Goal: Information Seeking & Learning: Learn about a topic

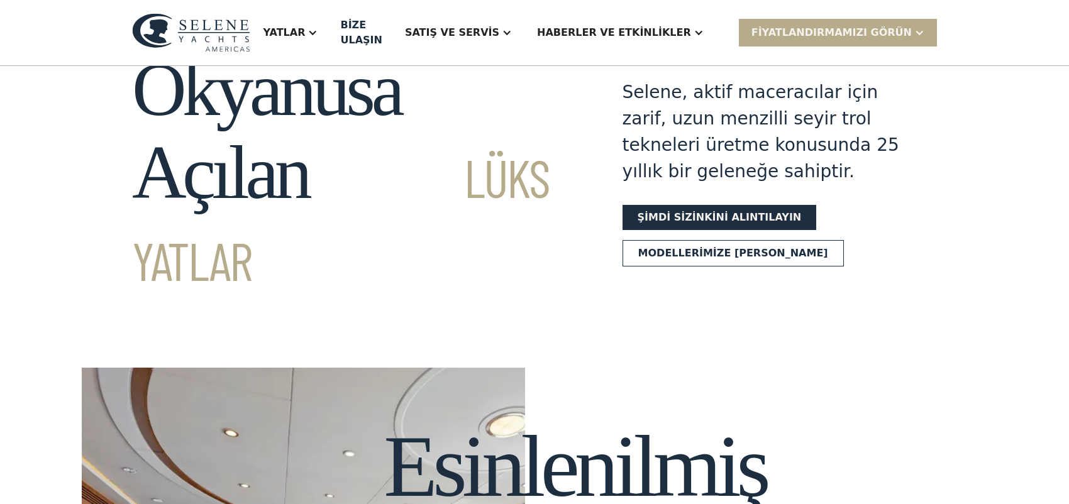
click at [829, 121] on font "Selene, aktif maceracılar için zarif, uzun menzilli seyir trol tekneleri üretme…" at bounding box center [761, 132] width 277 height 100
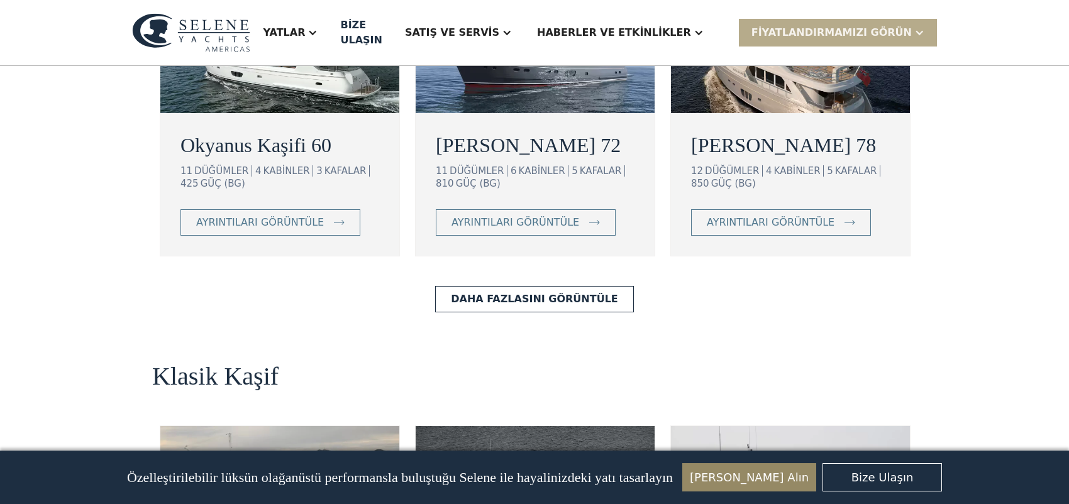
scroll to position [2516, 0]
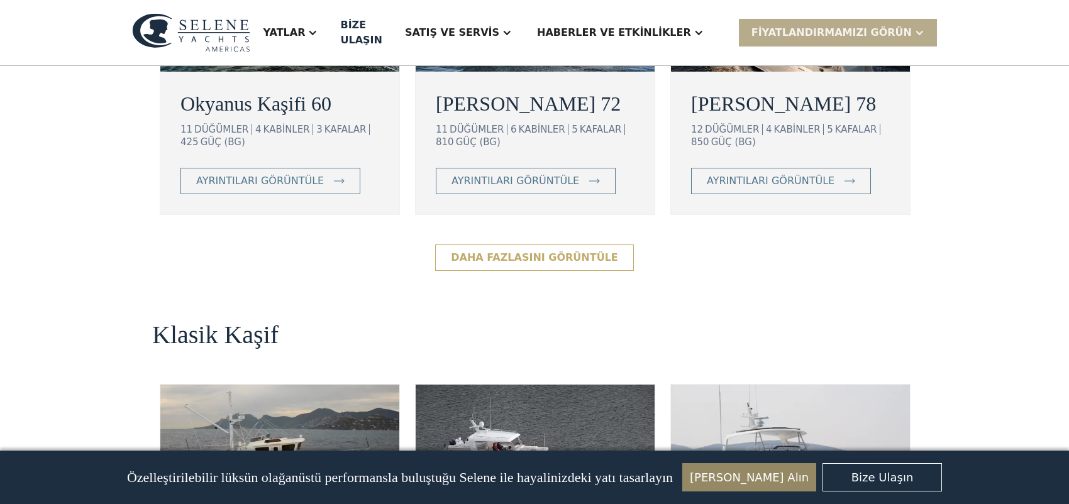
click at [593, 252] on font "Daha Fazlasını Görüntüle" at bounding box center [534, 258] width 167 height 12
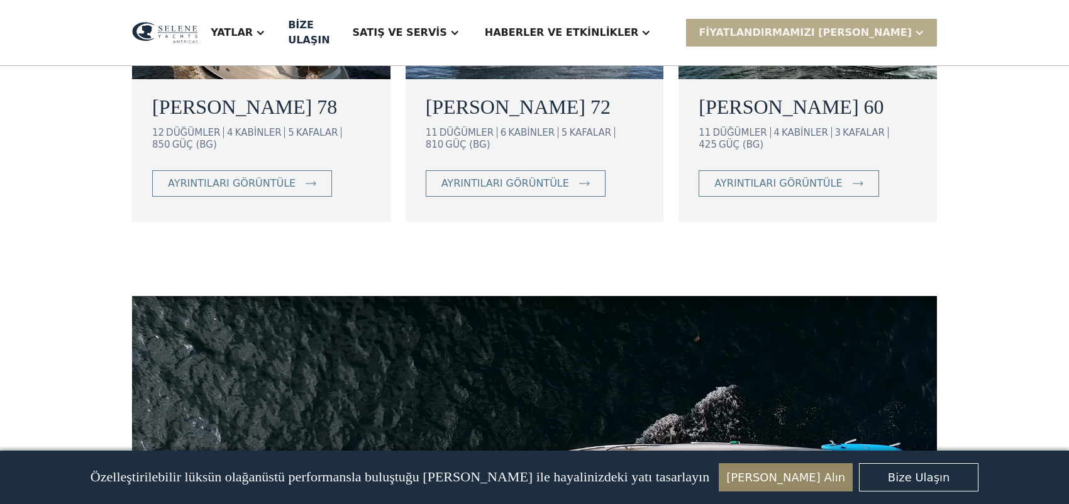
scroll to position [880, 0]
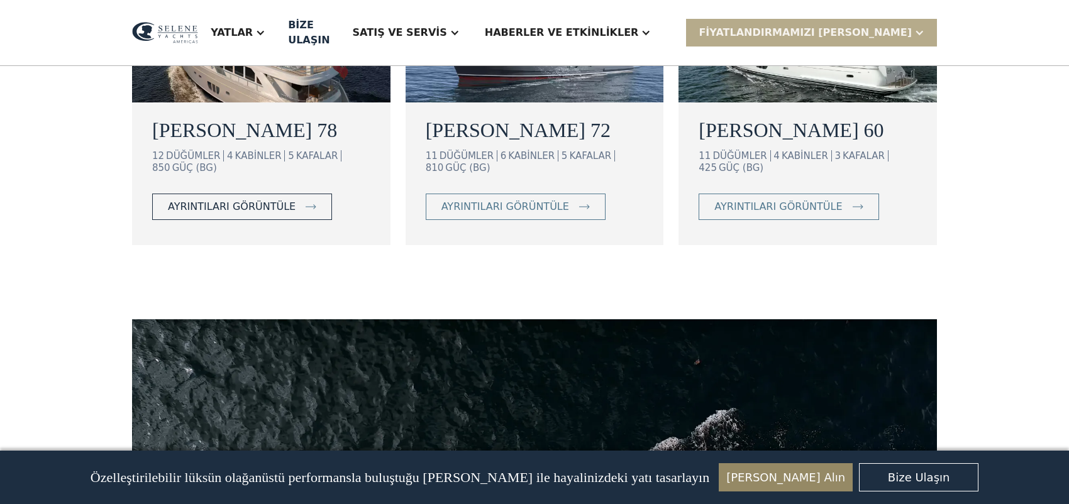
click at [221, 201] on font "ayrıntıları görüntüle" at bounding box center [232, 207] width 128 height 12
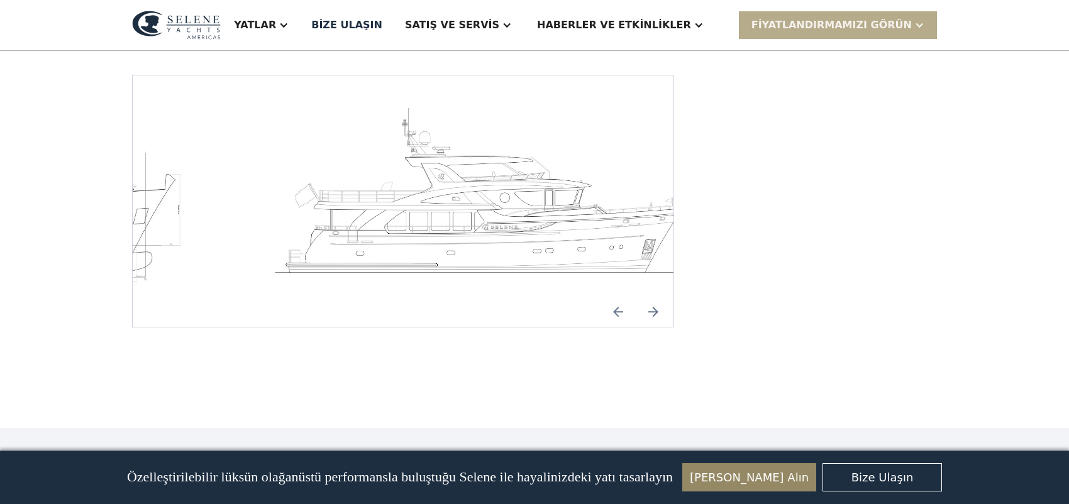
scroll to position [1887, 0]
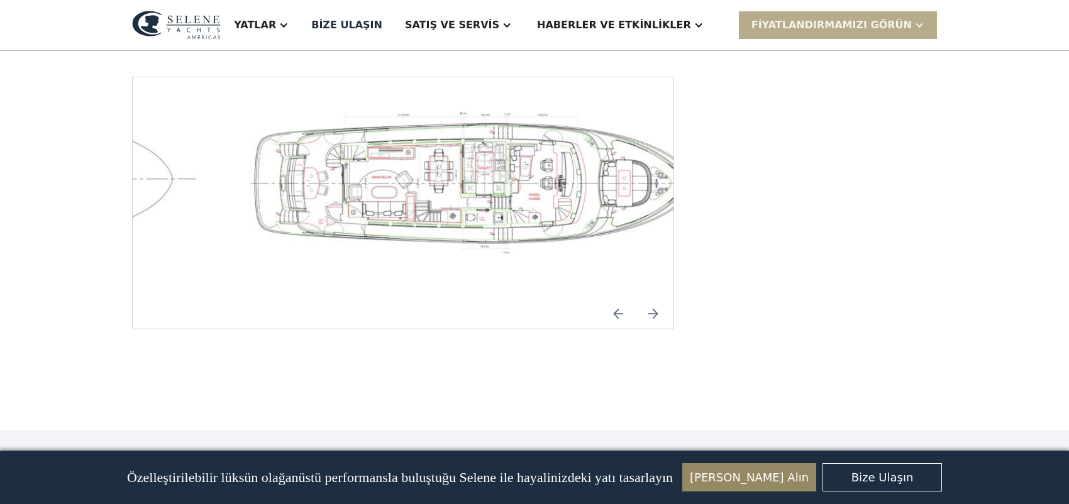
click at [622, 299] on img "Önceki slayt" at bounding box center [618, 314] width 30 height 30
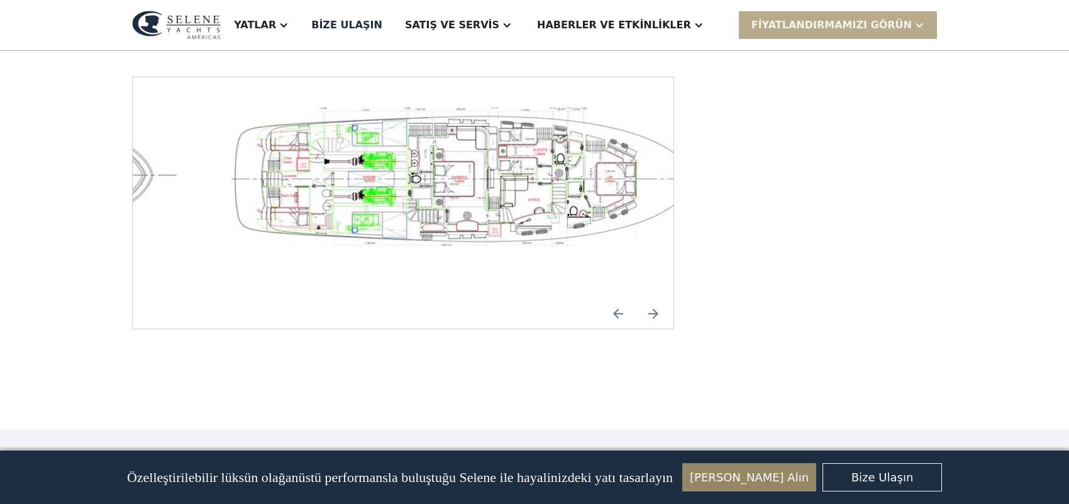
click at [492, 203] on img "açık ışık kutusu" at bounding box center [463, 180] width 521 height 144
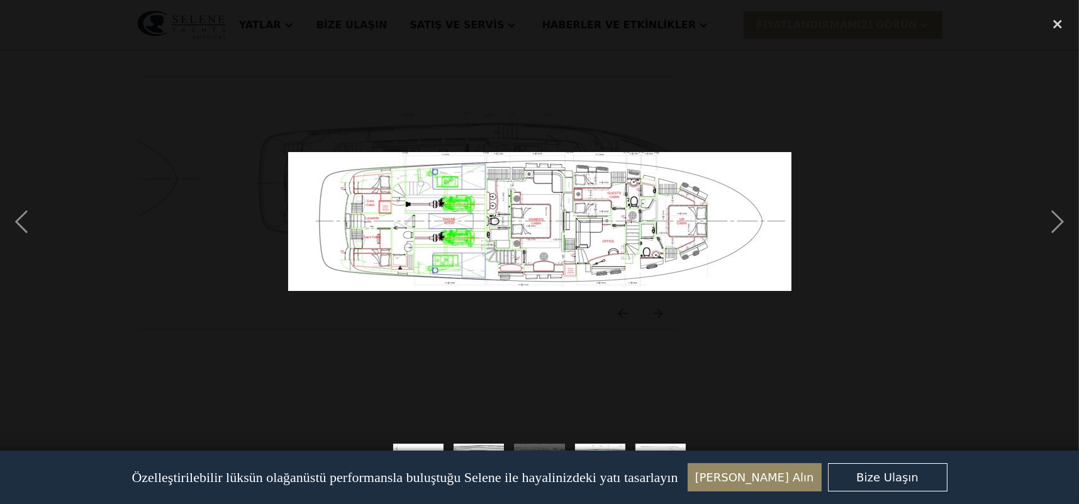
click at [563, 266] on img at bounding box center [539, 221] width 503 height 139
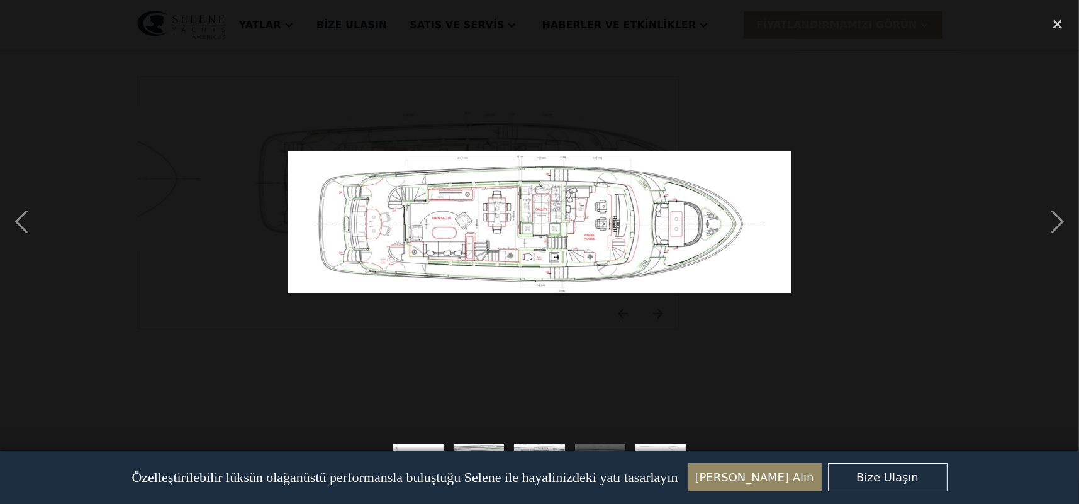
click at [563, 266] on img at bounding box center [539, 222] width 503 height 142
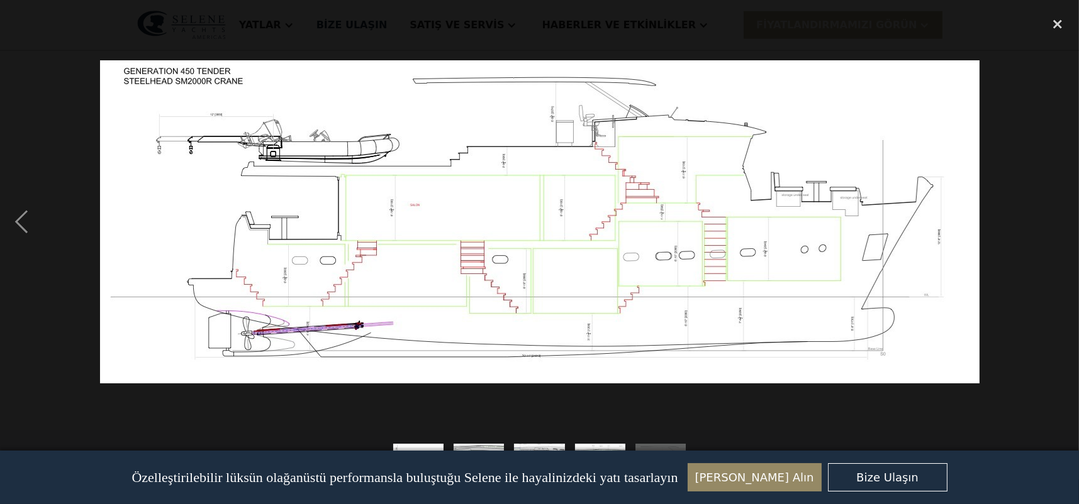
click at [563, 266] on img at bounding box center [539, 221] width 879 height 323
click at [21, 222] on div "previous image" at bounding box center [21, 222] width 43 height 424
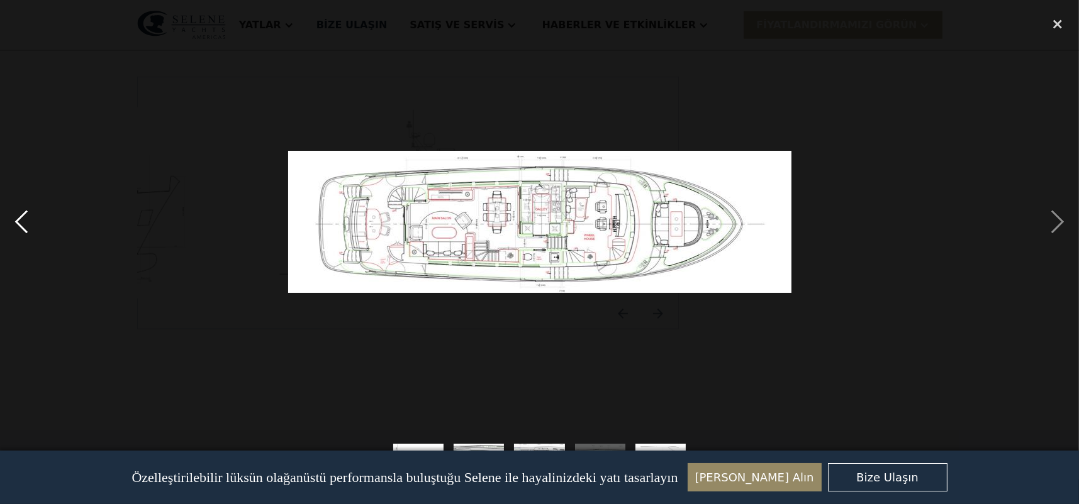
click at [21, 222] on div "previous image" at bounding box center [21, 222] width 43 height 424
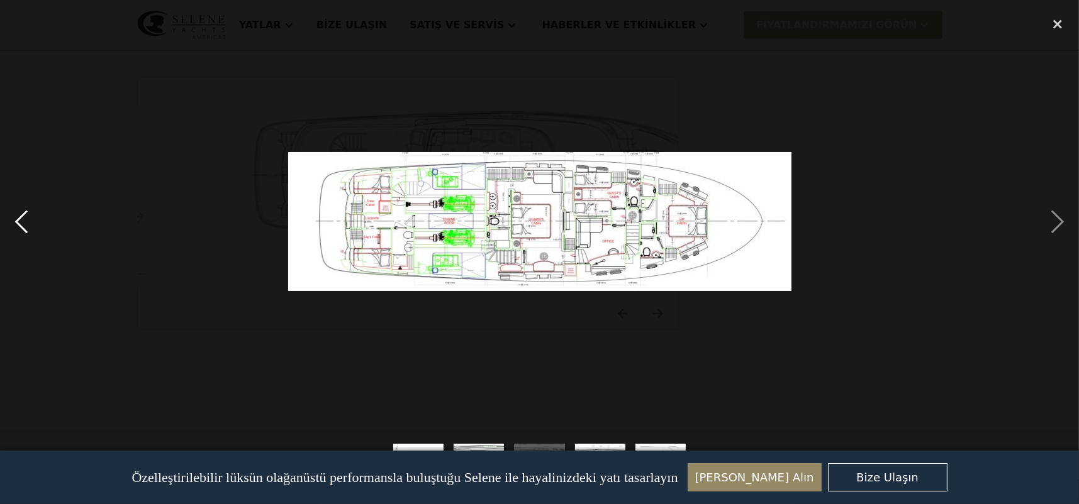
click at [21, 222] on div "previous image" at bounding box center [21, 222] width 43 height 424
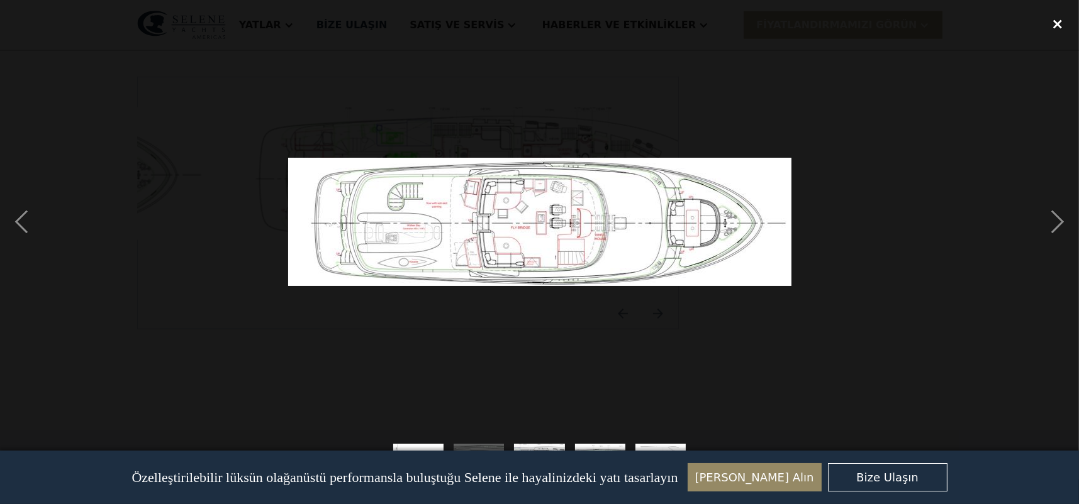
click at [1059, 24] on div "close lightbox" at bounding box center [1057, 24] width 43 height 28
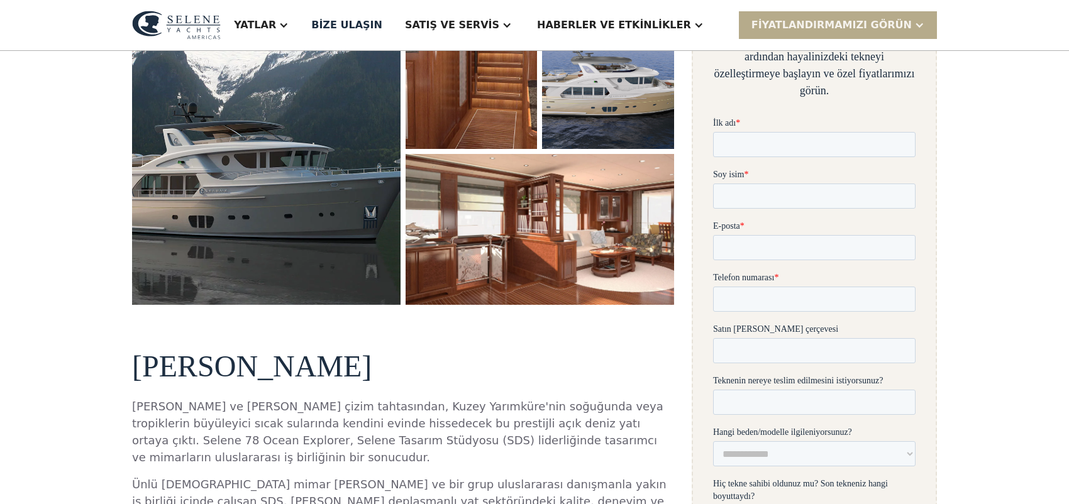
scroll to position [0, 0]
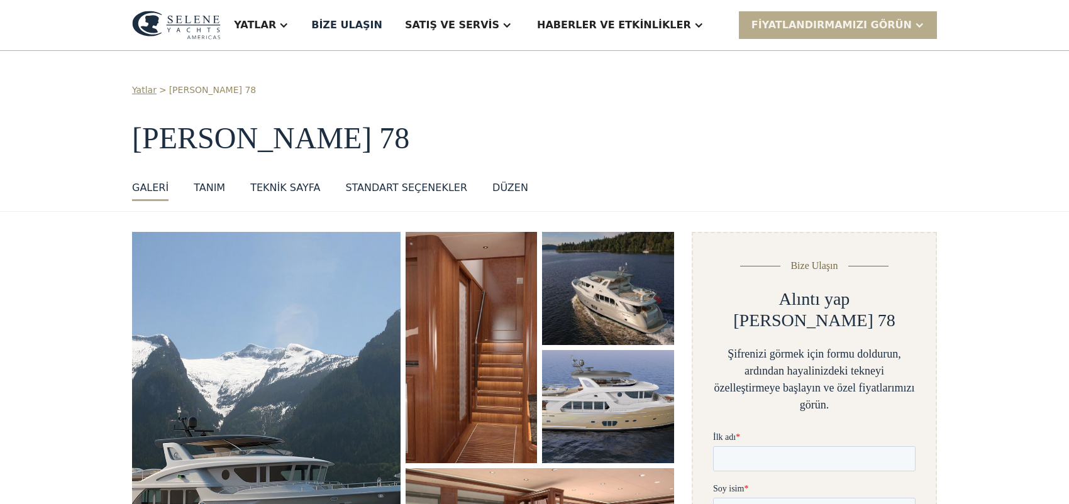
click at [200, 186] on font "TANIM" at bounding box center [209, 188] width 31 height 12
click at [277, 189] on font "Teknik sayfa" at bounding box center [285, 188] width 70 height 12
click at [134, 95] on font "Yatlar" at bounding box center [144, 90] width 25 height 10
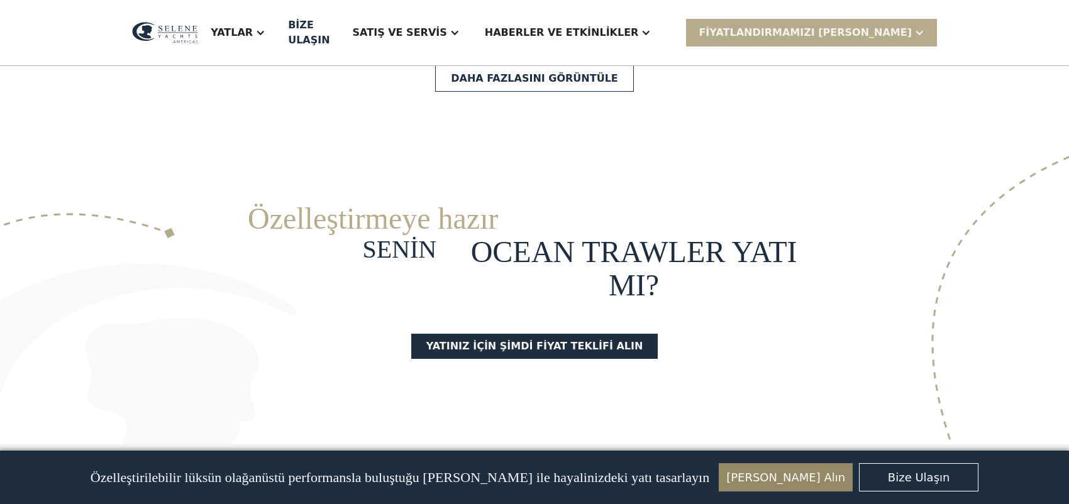
scroll to position [3655, 0]
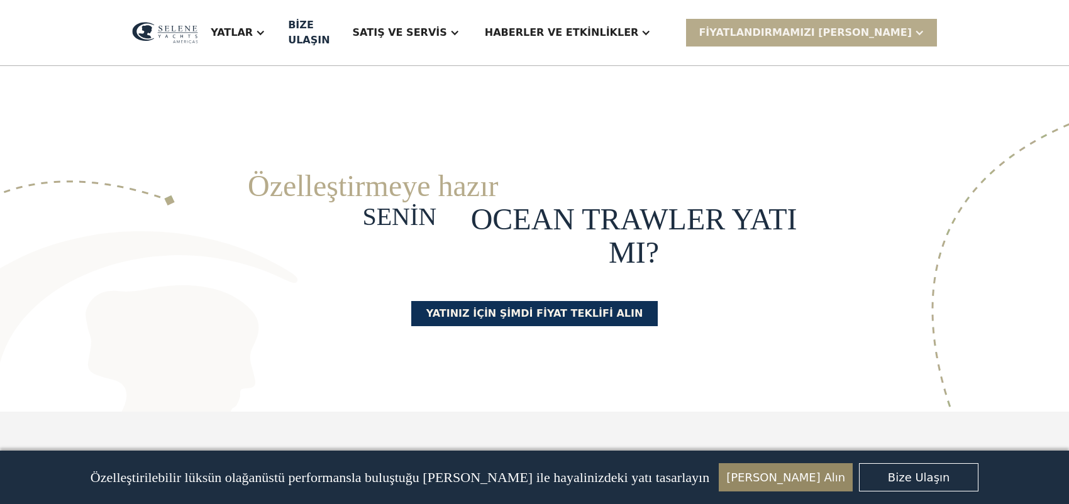
click at [592, 308] on font "Yatınız için şimdi fiyat teklifi alın" at bounding box center [534, 314] width 217 height 12
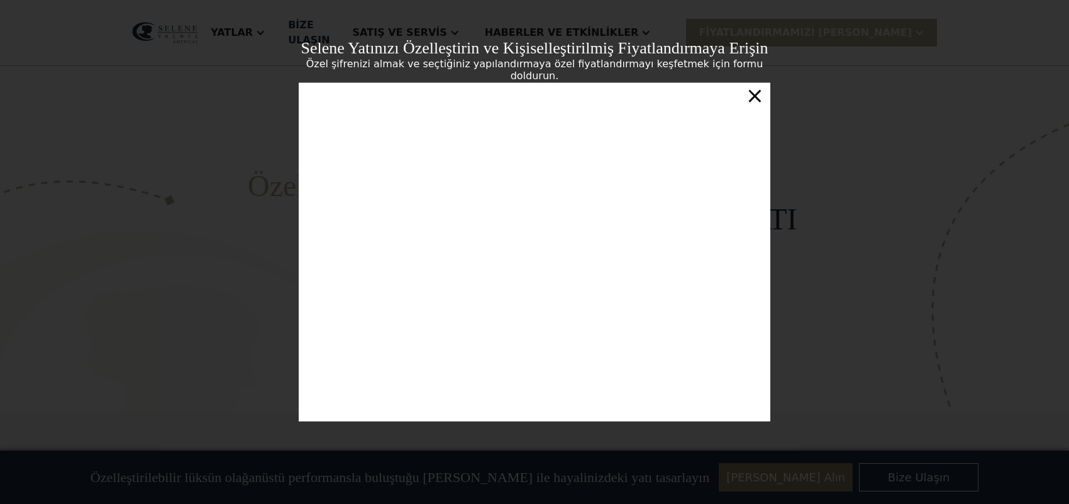
scroll to position [3, 0]
click at [756, 97] on font "×" at bounding box center [755, 95] width 18 height 25
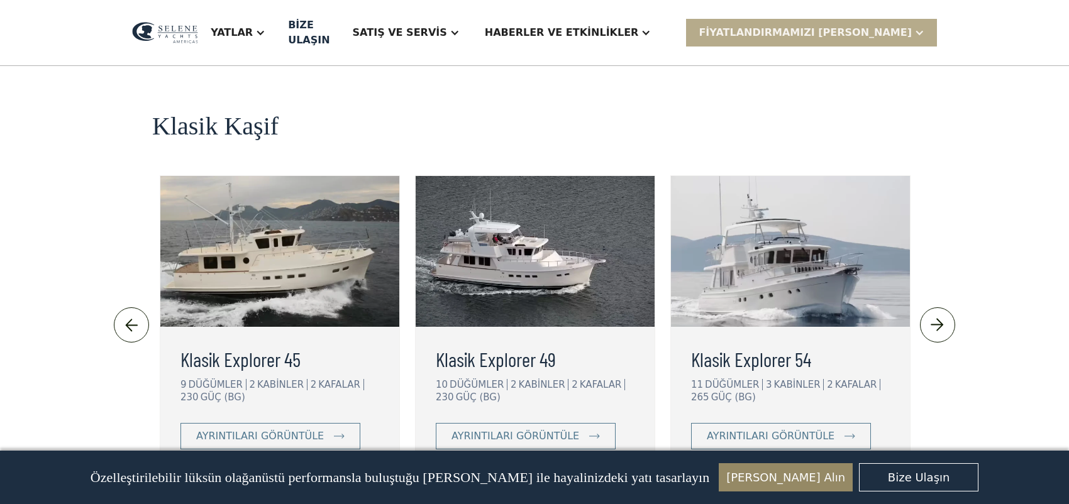
scroll to position [2649, 0]
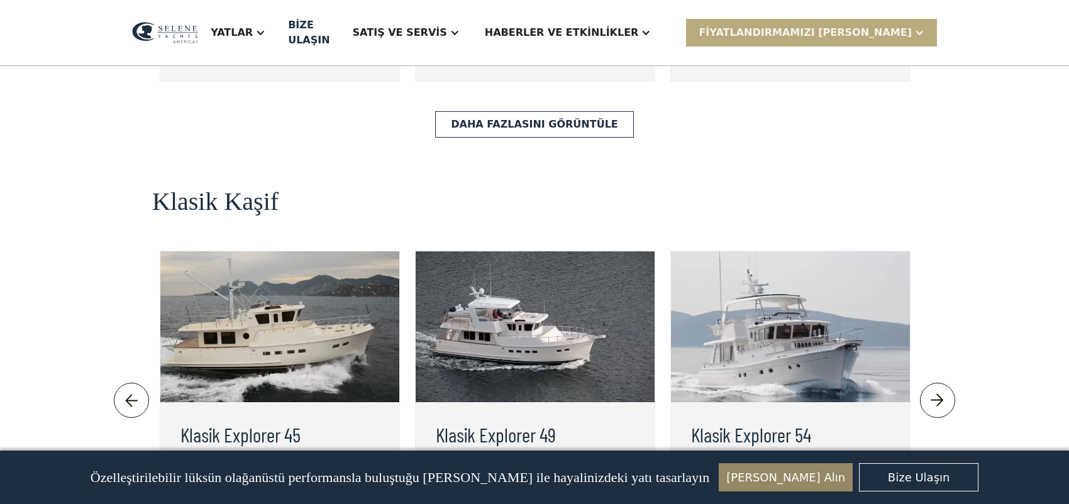
click at [909, 28] on font "Fiyatlandırmamızı GÖRÜN" at bounding box center [805, 32] width 213 height 12
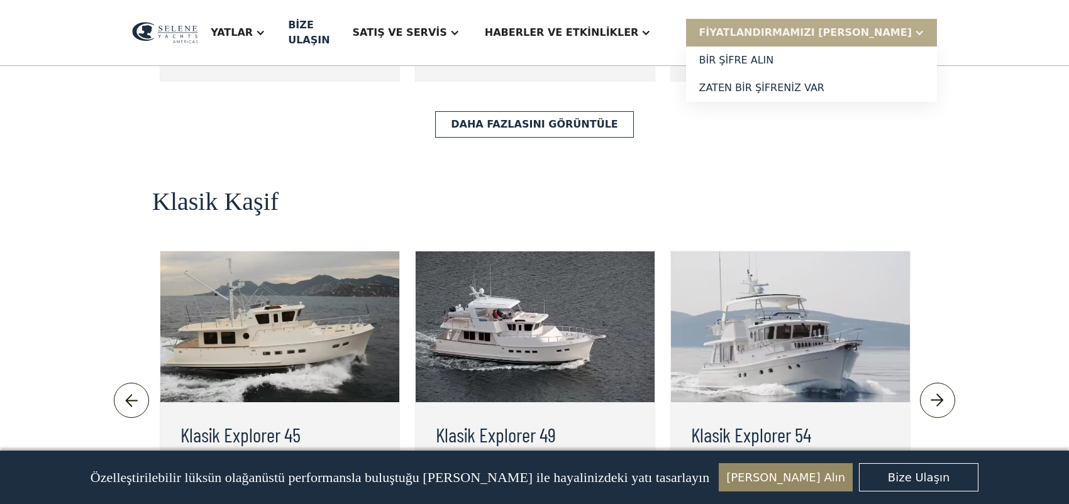
click at [677, 111] on div "Daha Fazlasını Görüntüle" at bounding box center [534, 124] width 765 height 26
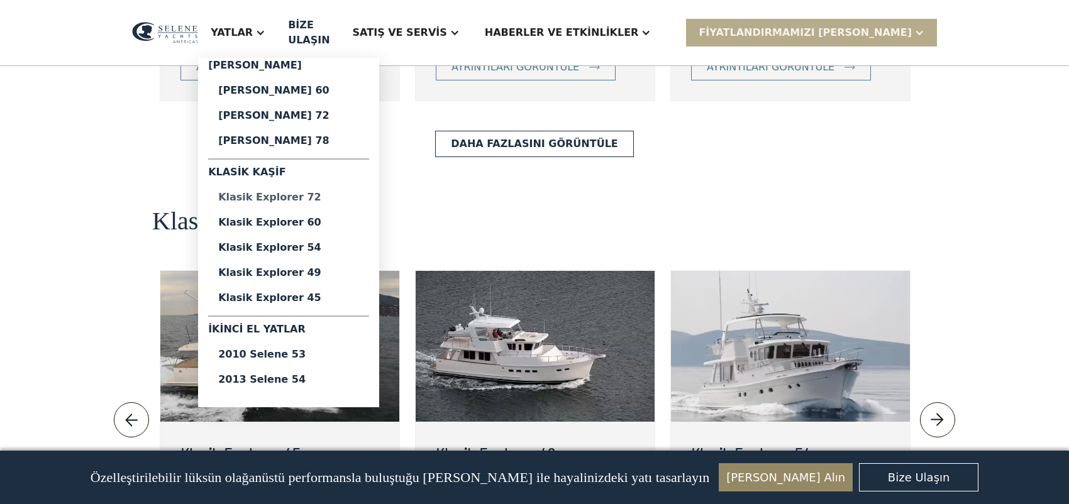
scroll to position [2586, 0]
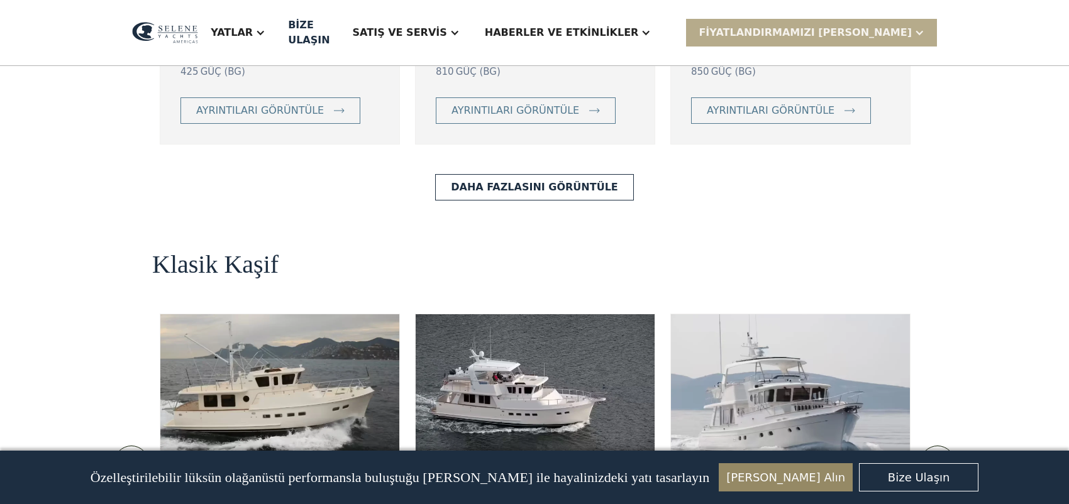
click at [84, 160] on div "Filomuzu ve Yat Modellerimizi Keşfedin Okyanusa dayanıklı iki trol teknesi seri…" at bounding box center [534, 340] width 979 height 1657
